Goal: Information Seeking & Learning: Learn about a topic

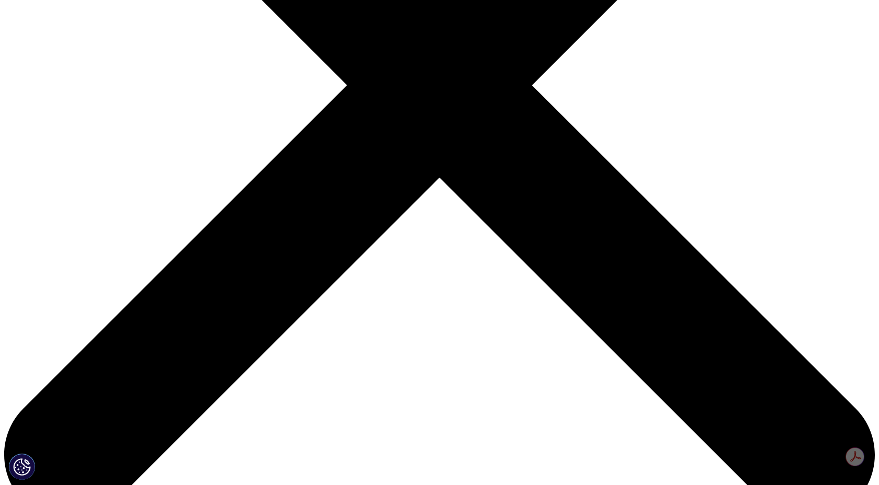
scroll to position [363, 0]
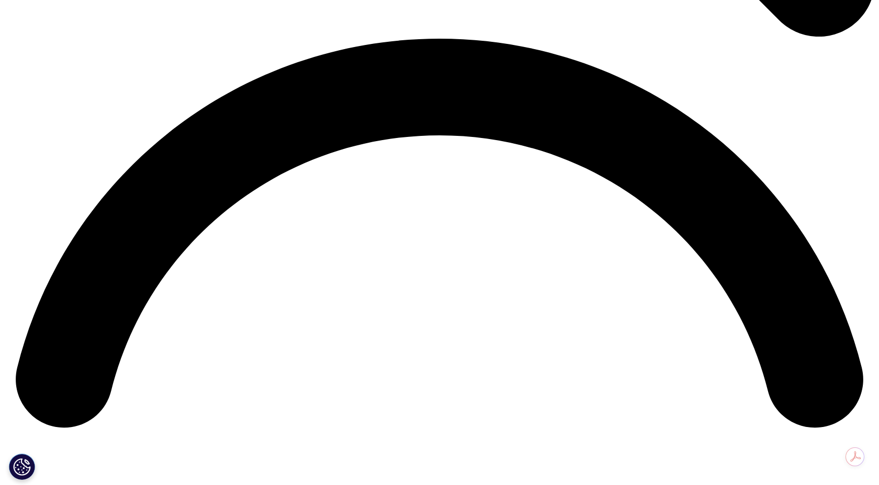
scroll to position [1731, 0]
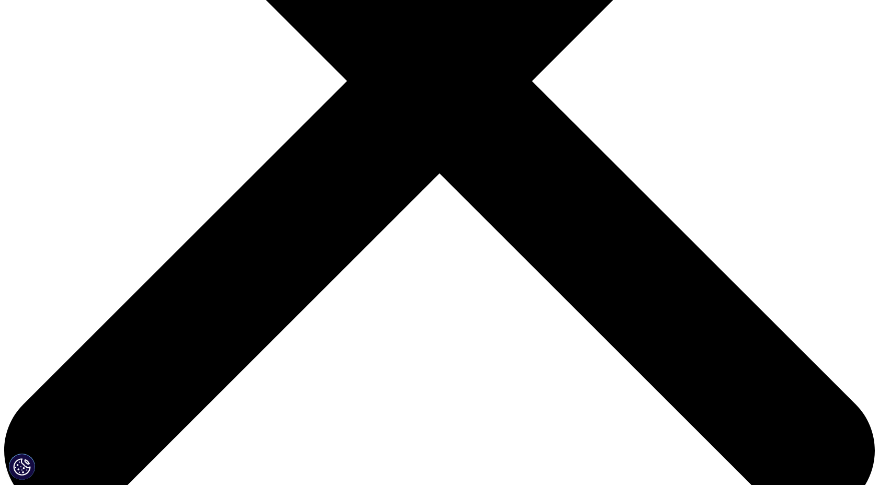
scroll to position [338, 0]
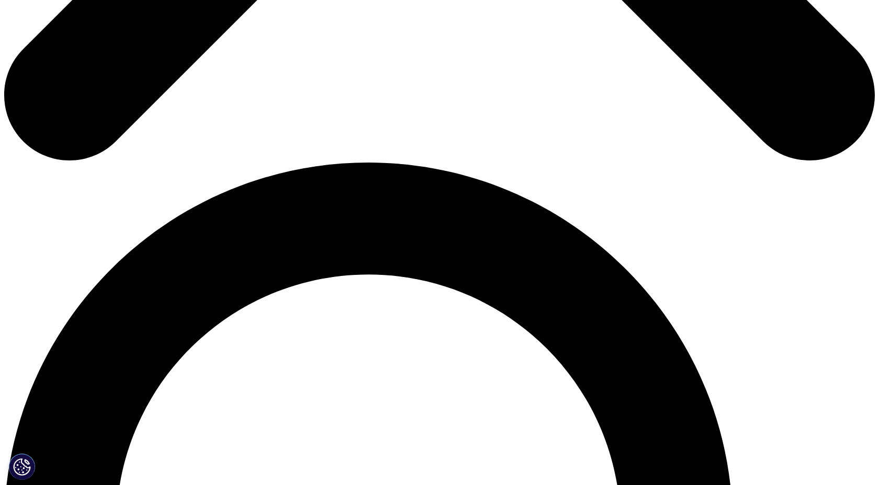
scroll to position [777, 0]
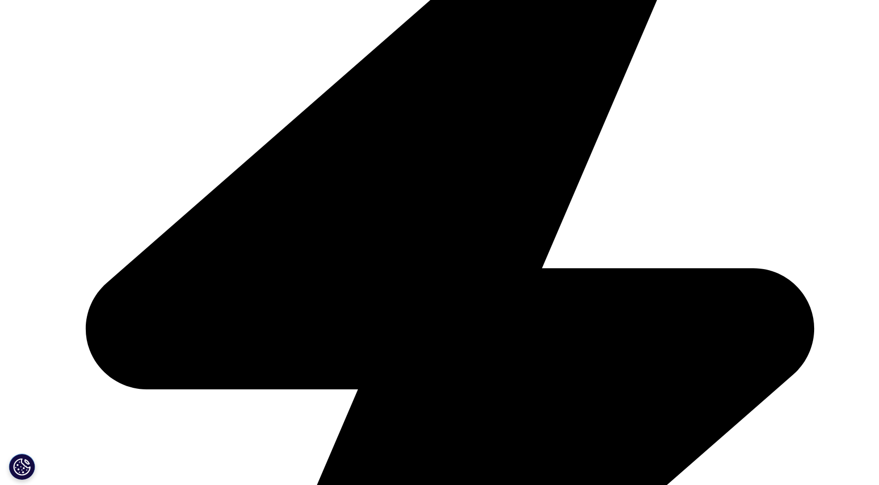
scroll to position [1423, 0]
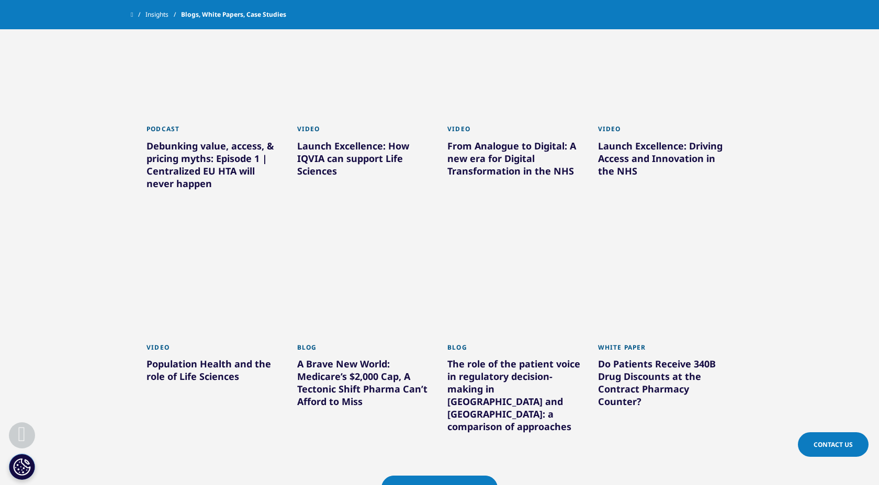
click at [365, 378] on div "A Brave New World: Medicare’s $2,000 Cap, A Tectonic Shift Pharma Can’t Afford …" at bounding box center [364, 385] width 135 height 54
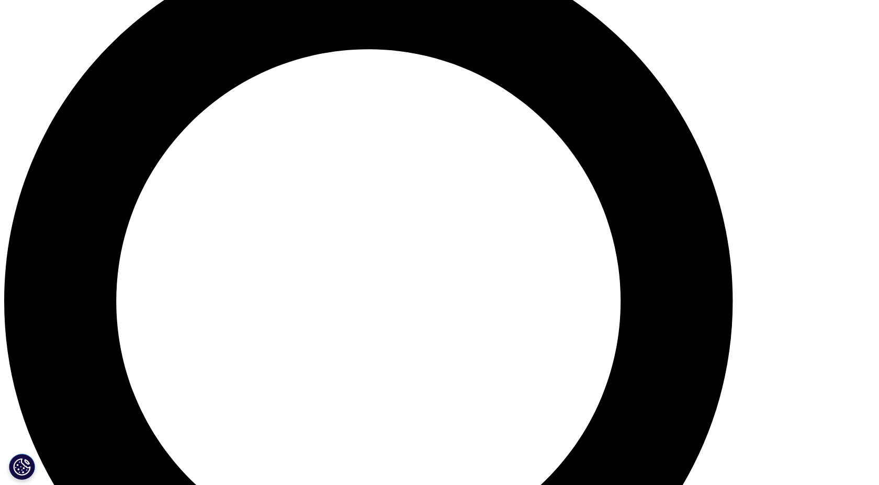
scroll to position [772, 0]
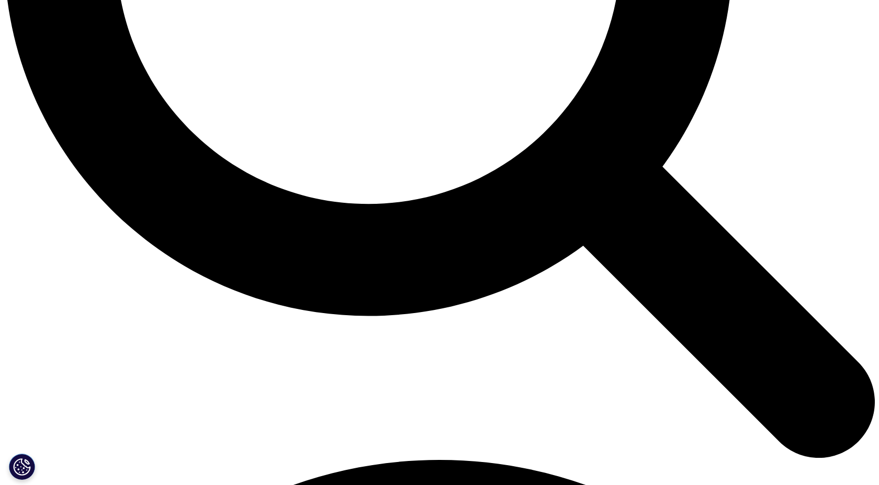
scroll to position [1474, 0]
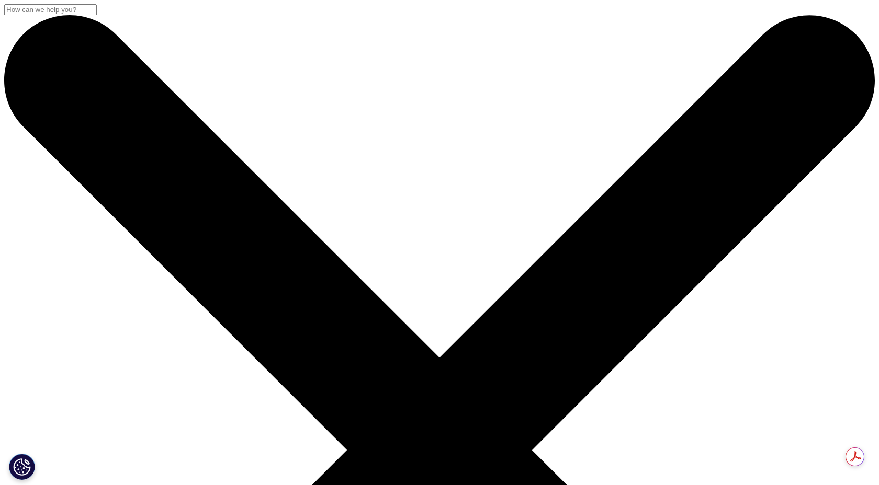
scroll to position [1, 0]
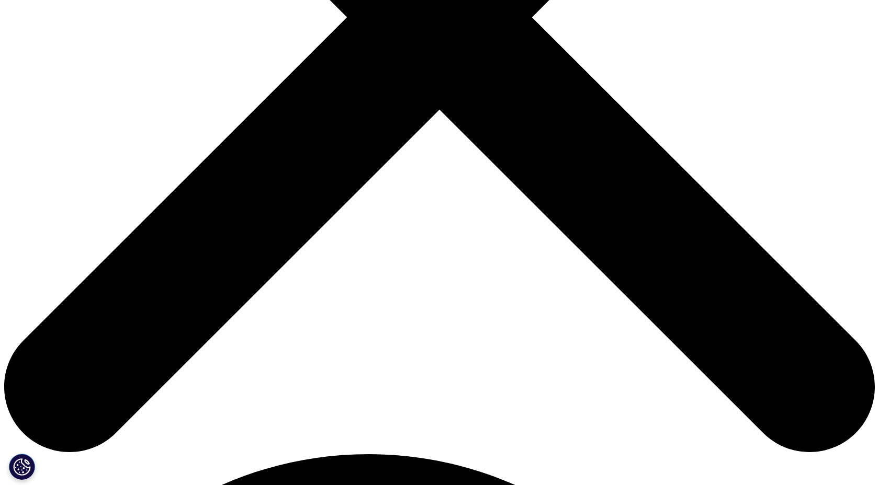
scroll to position [434, 0]
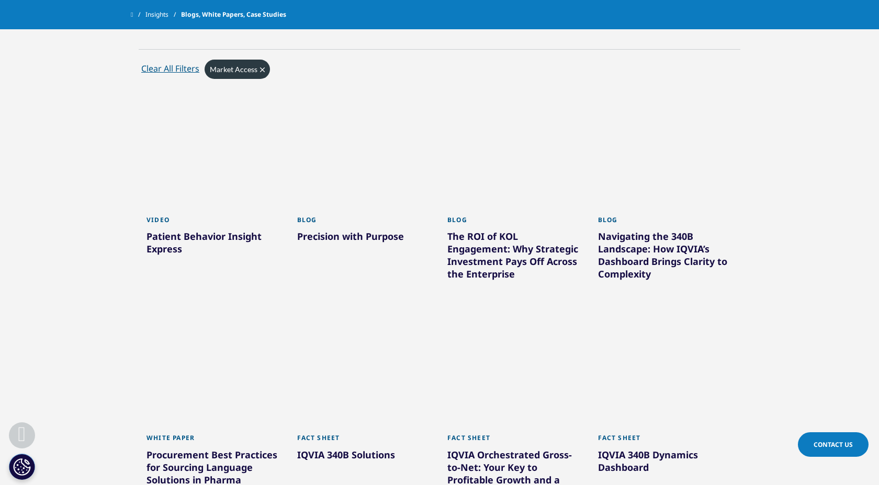
click at [212, 226] on div "Video" at bounding box center [213, 223] width 135 height 14
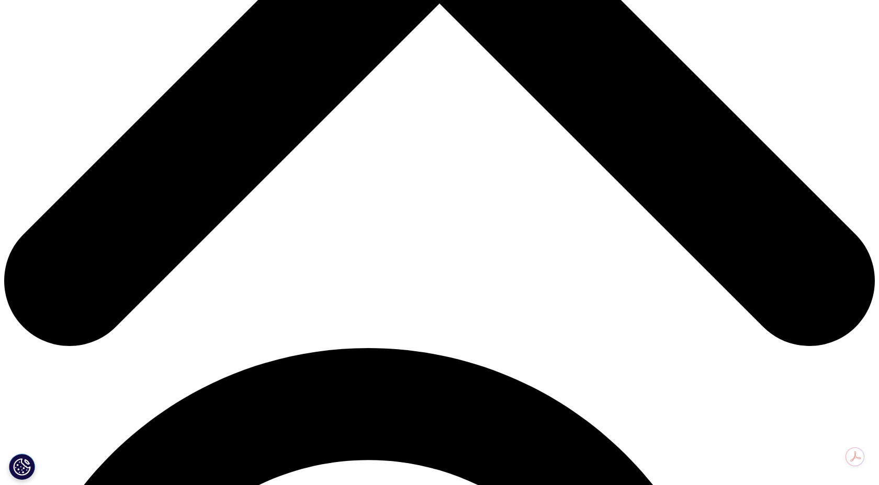
scroll to position [485, 0]
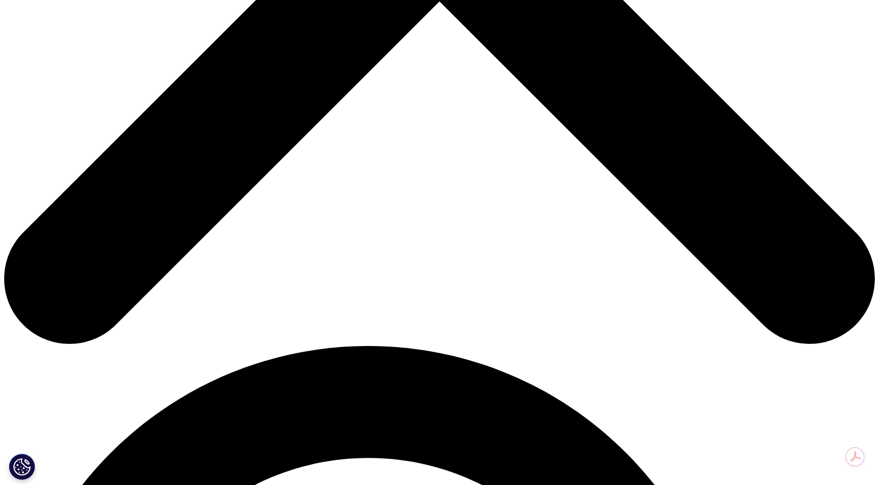
scroll to position [552, 0]
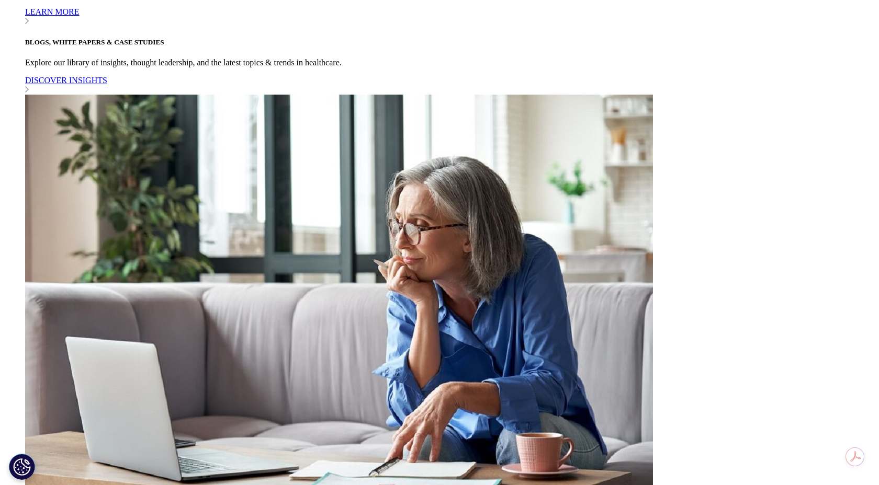
click at [219, 296] on video "Video Player" at bounding box center [440, 186] width 512 height 289
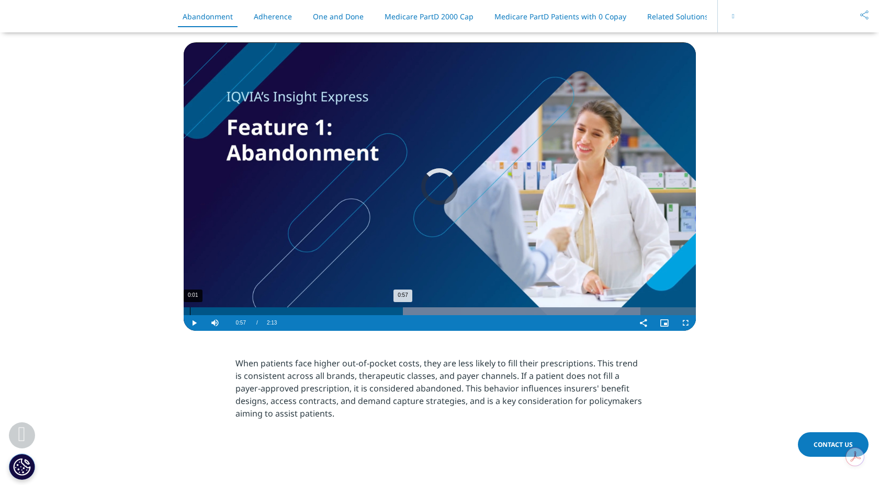
click at [190, 311] on div "0:01" at bounding box center [190, 312] width 1 height 8
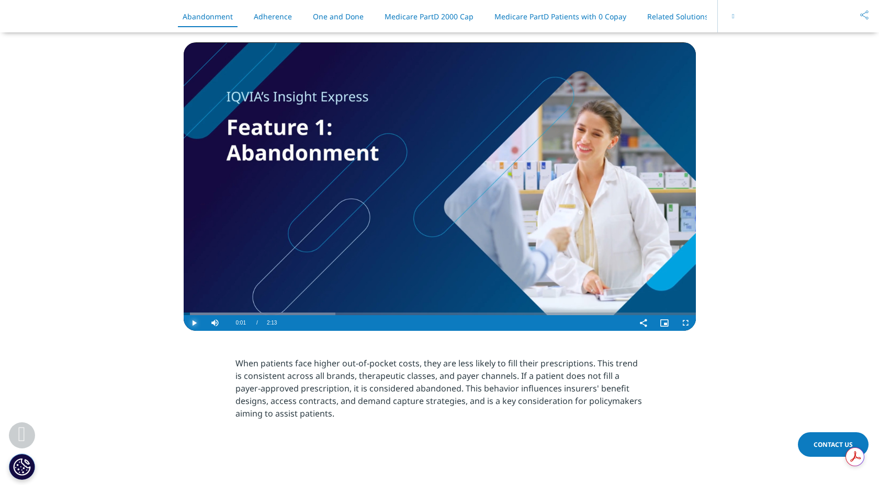
click at [195, 323] on span "Video Player" at bounding box center [194, 323] width 21 height 0
click at [194, 323] on span "Video Player" at bounding box center [194, 323] width 21 height 0
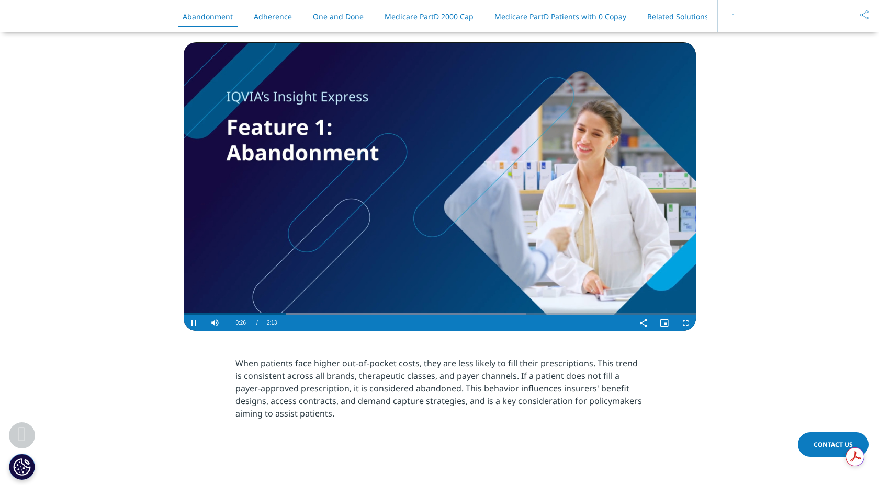
click at [218, 261] on video "Video Player" at bounding box center [440, 186] width 512 height 289
click at [216, 249] on video "Video Player" at bounding box center [440, 186] width 512 height 289
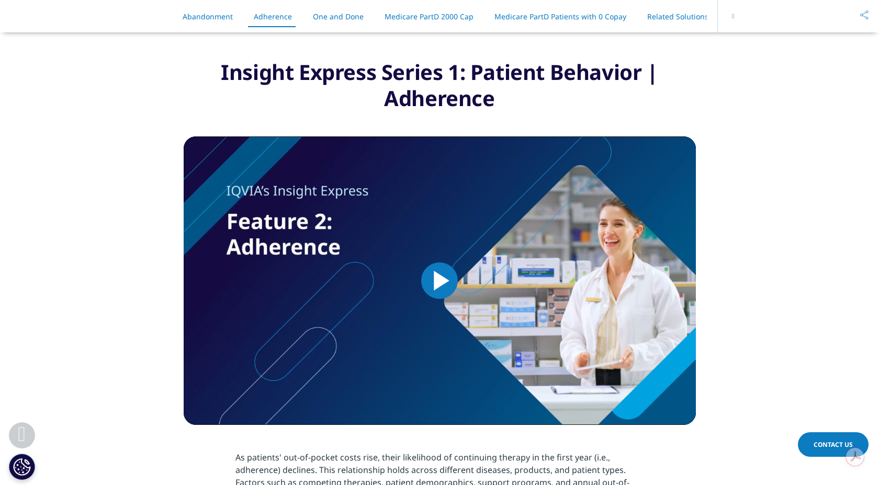
scroll to position [1001, 0]
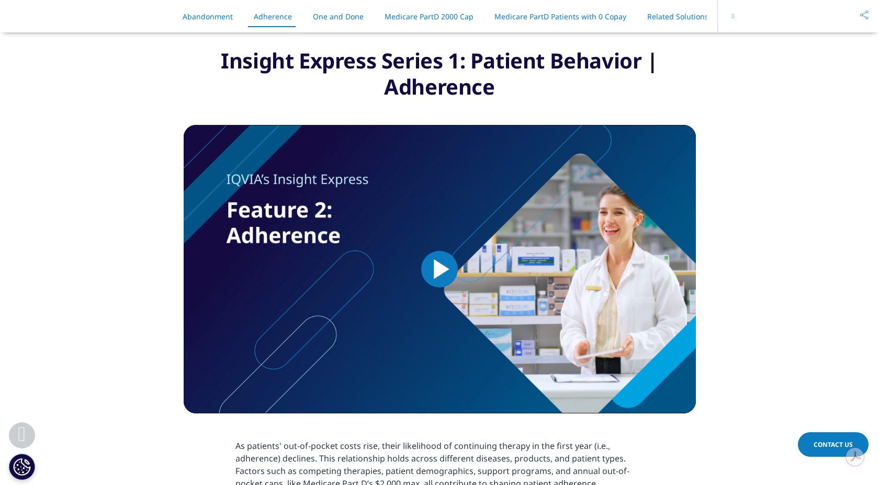
click at [439, 269] on span "Video Player" at bounding box center [439, 269] width 0 height 0
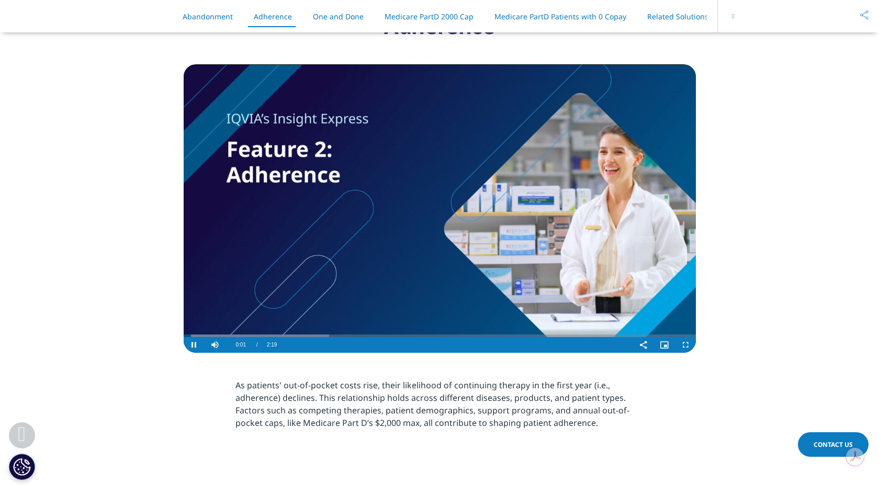
scroll to position [1060, 0]
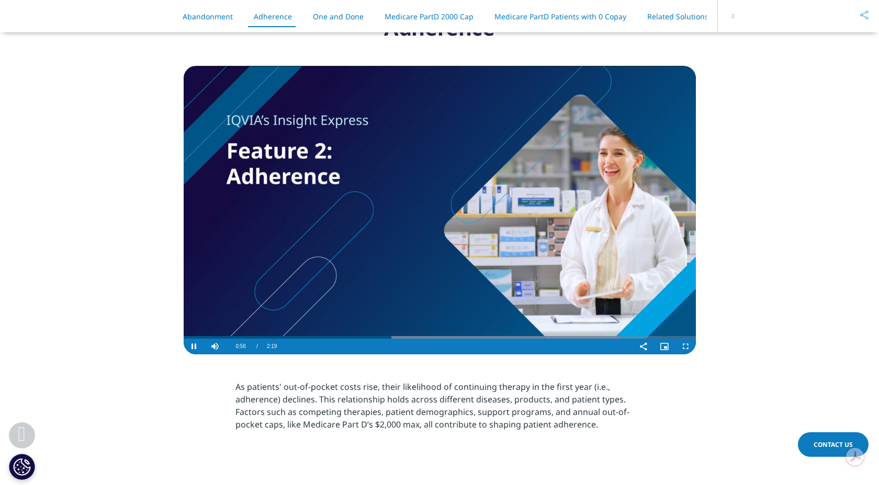
click at [492, 183] on video "Video Player" at bounding box center [440, 210] width 512 height 289
click at [470, 195] on video "Video Player" at bounding box center [440, 210] width 512 height 289
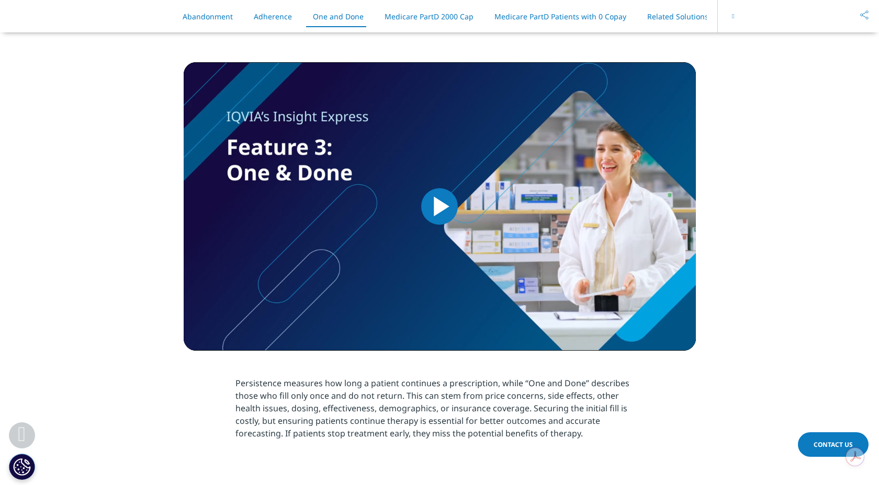
scroll to position [1573, 0]
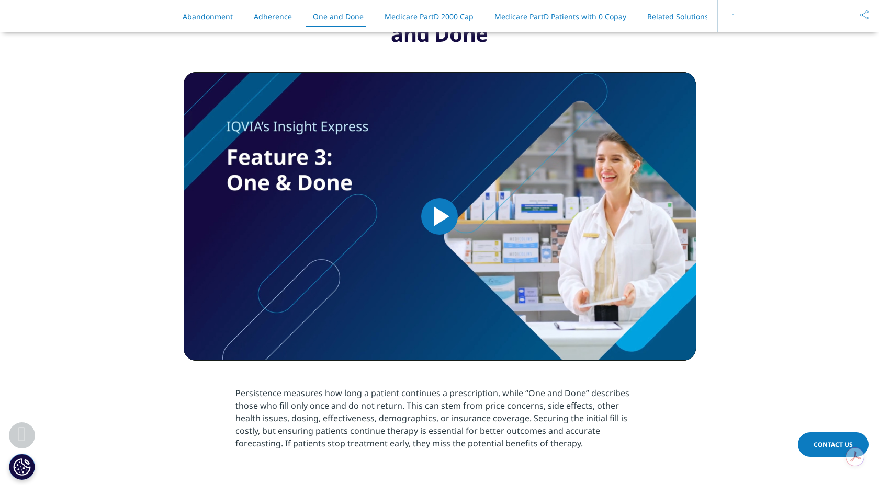
click at [439, 217] on span "Video Player" at bounding box center [439, 217] width 0 height 0
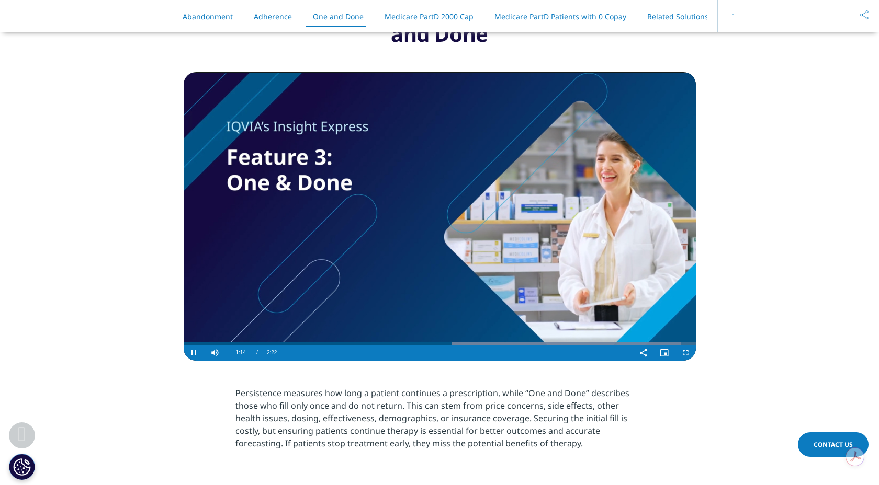
click at [397, 220] on video "Video Player" at bounding box center [440, 216] width 512 height 289
click at [394, 232] on video "Video Player" at bounding box center [440, 216] width 512 height 289
click at [580, 230] on video "Video Player" at bounding box center [440, 216] width 512 height 289
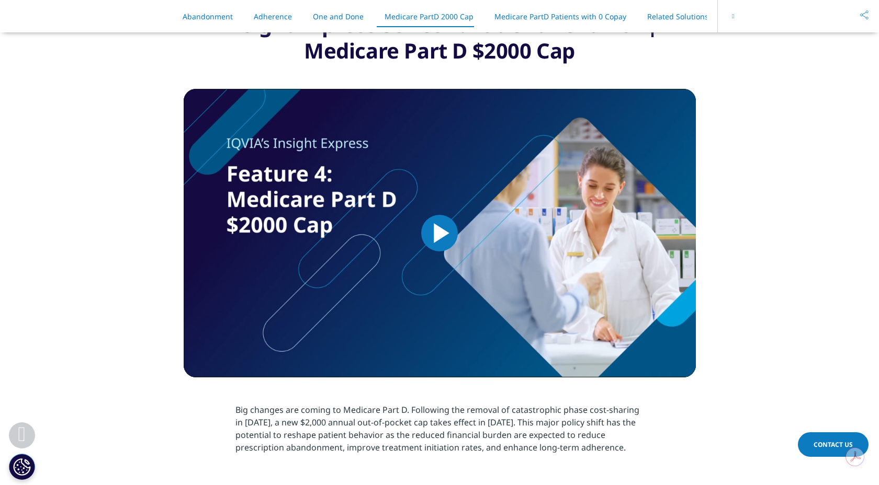
scroll to position [2046, 0]
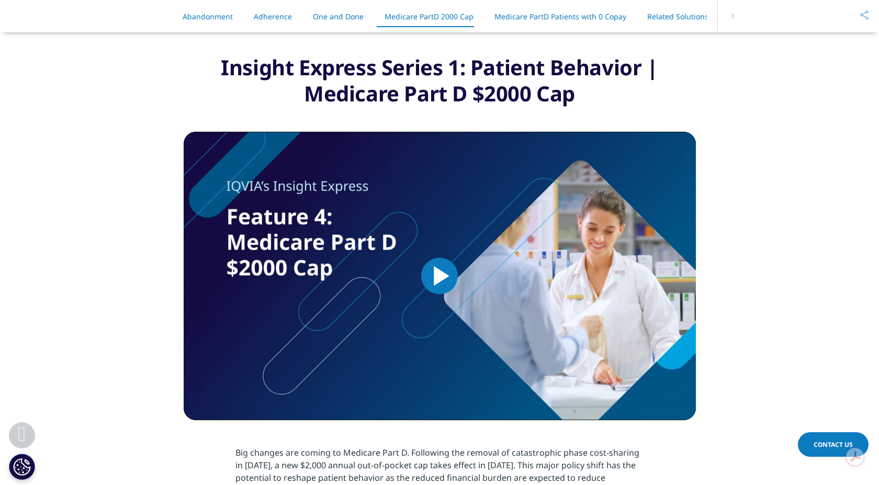
click at [439, 276] on span "Video Player" at bounding box center [439, 276] width 0 height 0
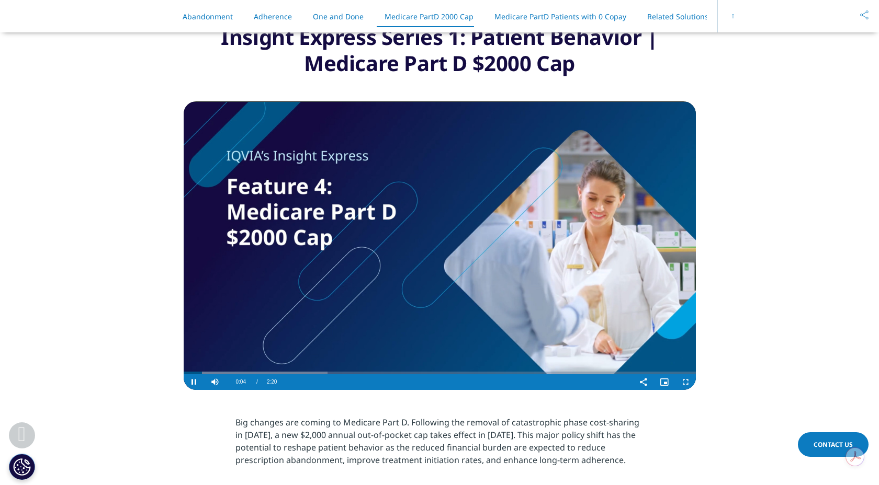
scroll to position [2078, 0]
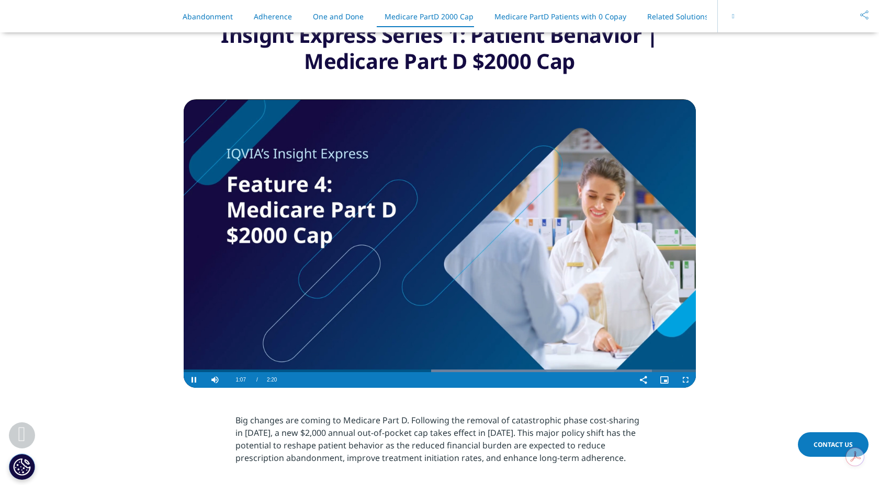
click at [403, 203] on video "Video Player" at bounding box center [440, 243] width 512 height 289
click at [423, 275] on video "Video Player" at bounding box center [440, 243] width 512 height 289
click at [192, 380] on span "Video Player" at bounding box center [194, 380] width 21 height 0
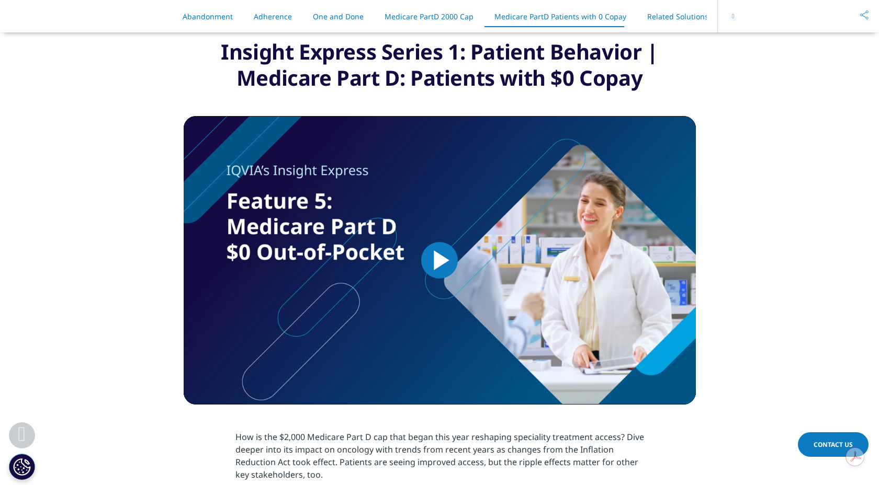
scroll to position [2634, 0]
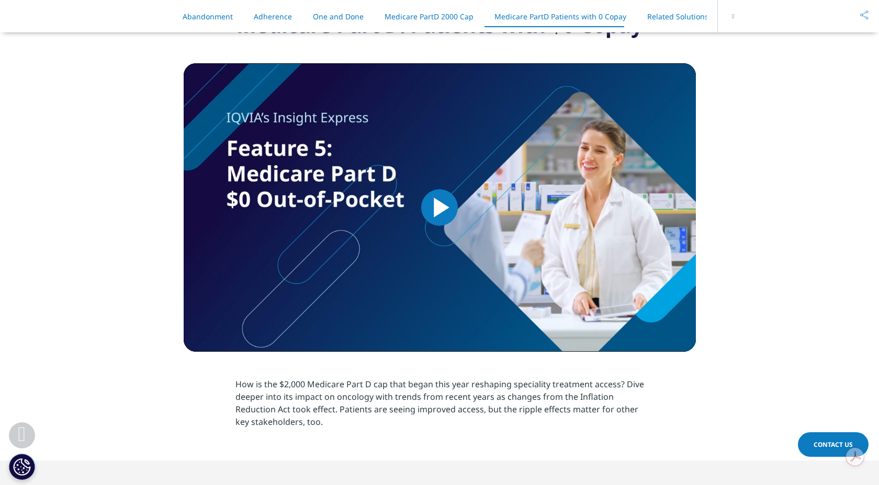
click at [439, 208] on span "Video Player" at bounding box center [439, 208] width 0 height 0
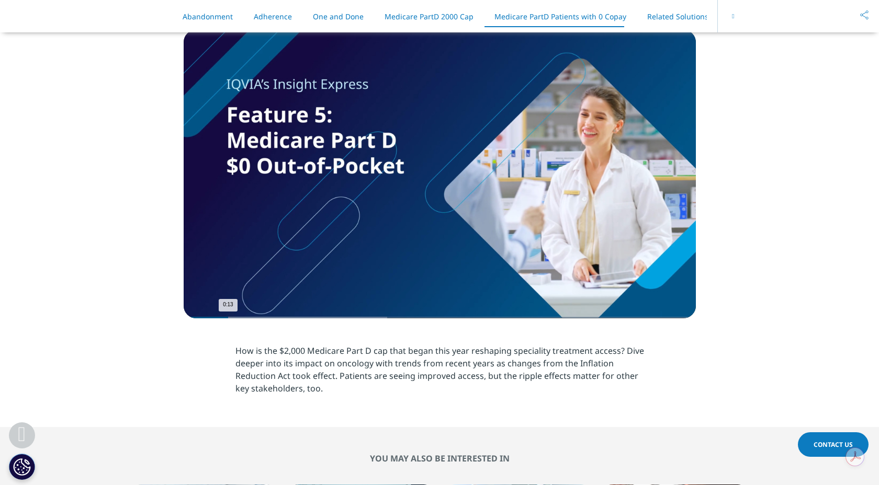
scroll to position [2589, 0]
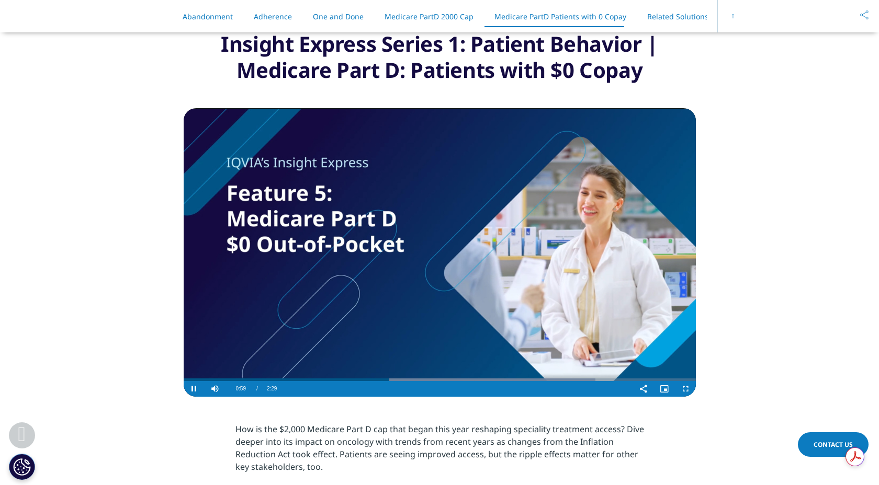
click at [494, 219] on video "Video Player" at bounding box center [440, 252] width 512 height 289
click at [509, 286] on video "Video Player" at bounding box center [440, 252] width 512 height 289
click at [507, 255] on video "Video Player" at bounding box center [440, 252] width 512 height 289
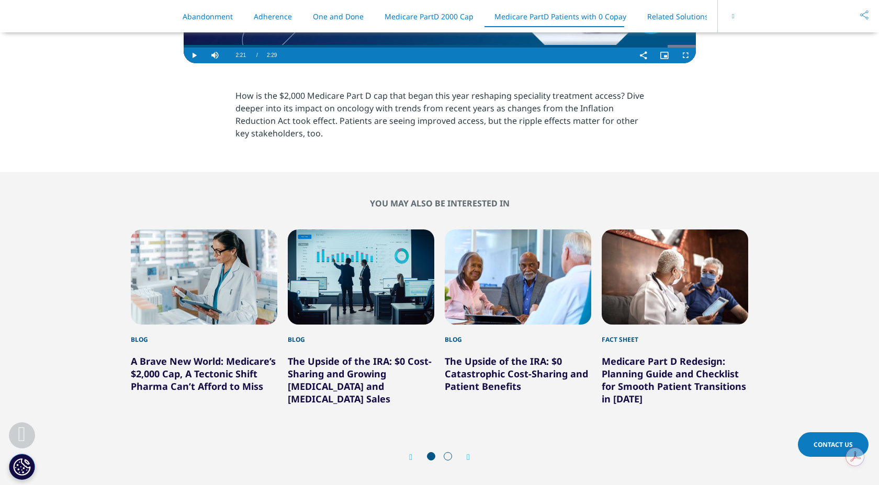
scroll to position [3006, 0]
